Goal: Information Seeking & Learning: Understand process/instructions

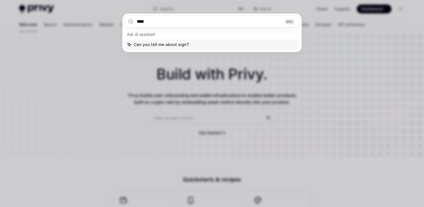
type textarea "*"
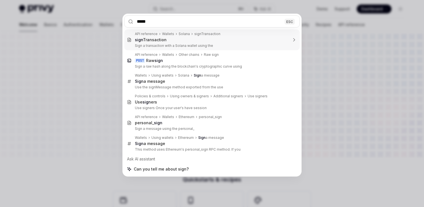
type input "******"
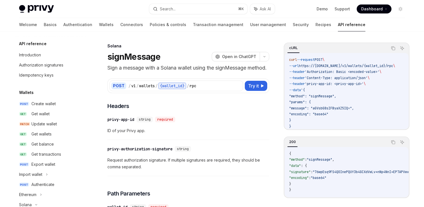
type textarea "*"
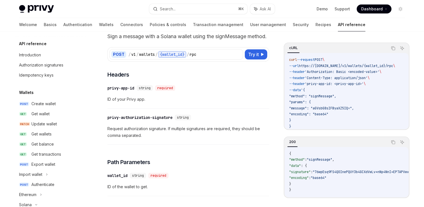
scroll to position [96, 0]
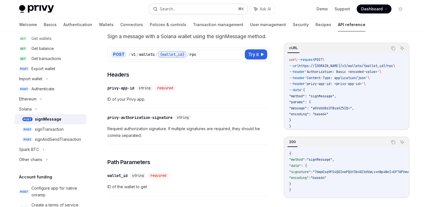
click at [166, 12] on button "Search... ⌘ K" at bounding box center [198, 9] width 98 height 10
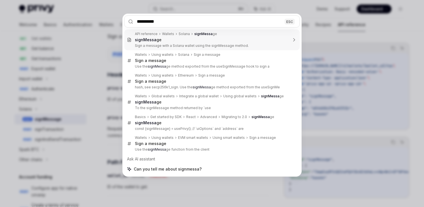
type input "**********"
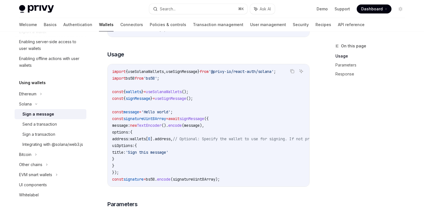
scroll to position [154, 0]
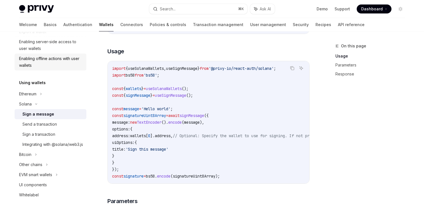
click at [44, 57] on div "Enabling offline actions with user wallets" at bounding box center [51, 61] width 64 height 13
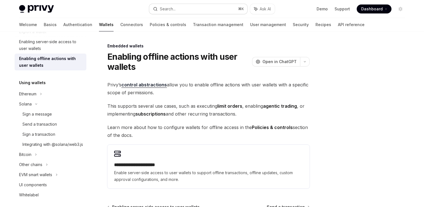
click at [161, 5] on button "Search... ⌘ K" at bounding box center [198, 9] width 98 height 10
type textarea "*"
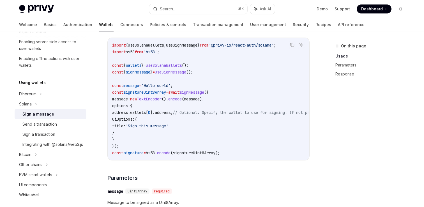
scroll to position [178, 0]
drag, startPoint x: 117, startPoint y: 105, endPoint x: 188, endPoint y: 110, distance: 71.2
click at [188, 110] on code "import { useSolanaWallets , useSignMessage } from '@privy-io/react-auth/solana'…" at bounding box center [260, 98] width 296 height 114
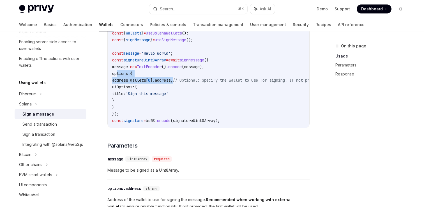
scroll to position [184, 0]
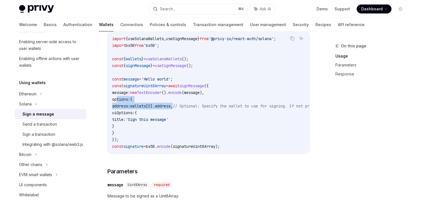
copy code "options: { address: wallets [ 0 ]. address ,"
